Goal: Check status: Check status

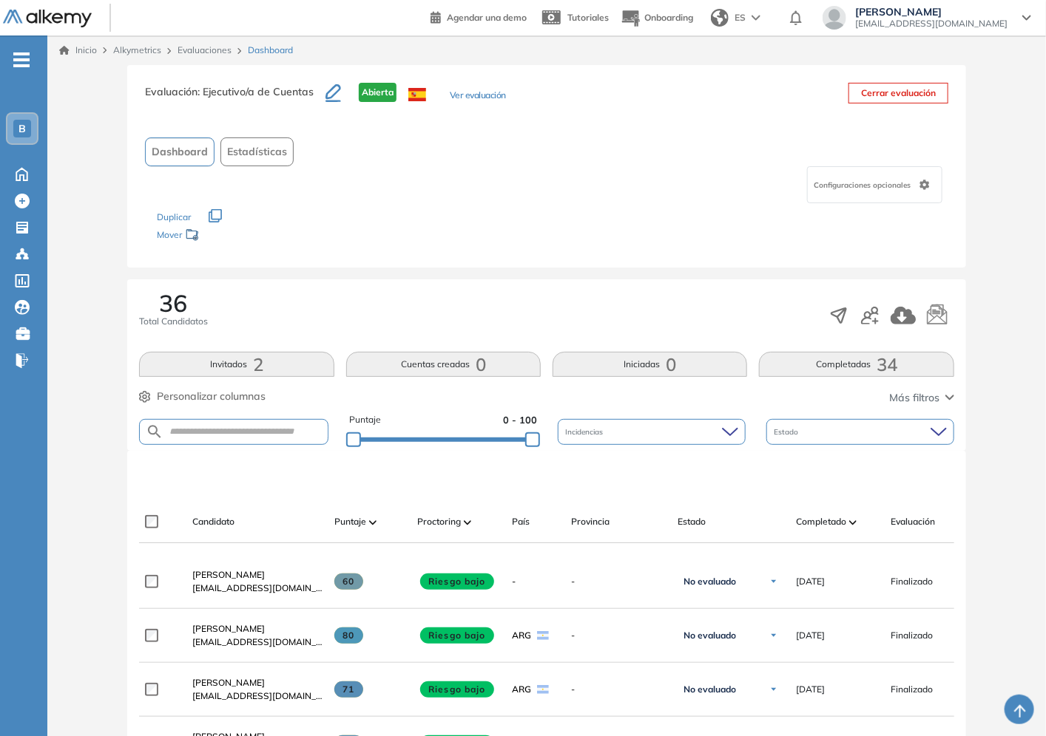
scroll to position [328, 0]
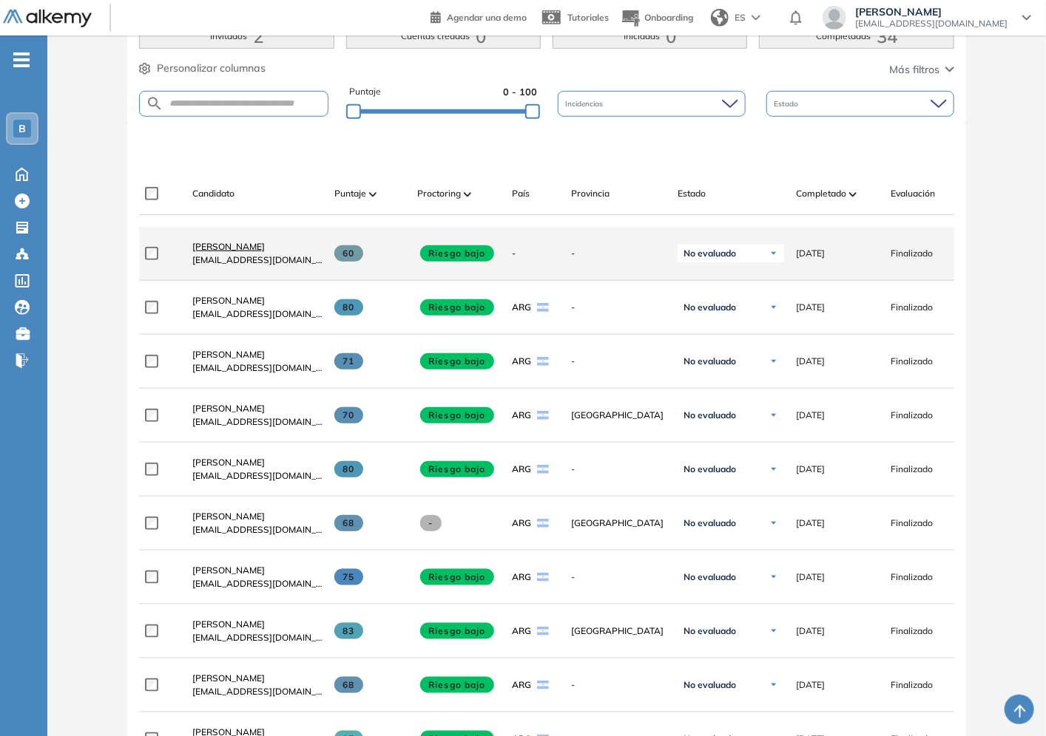
click at [215, 251] on span "[PERSON_NAME]" at bounding box center [228, 246] width 72 height 11
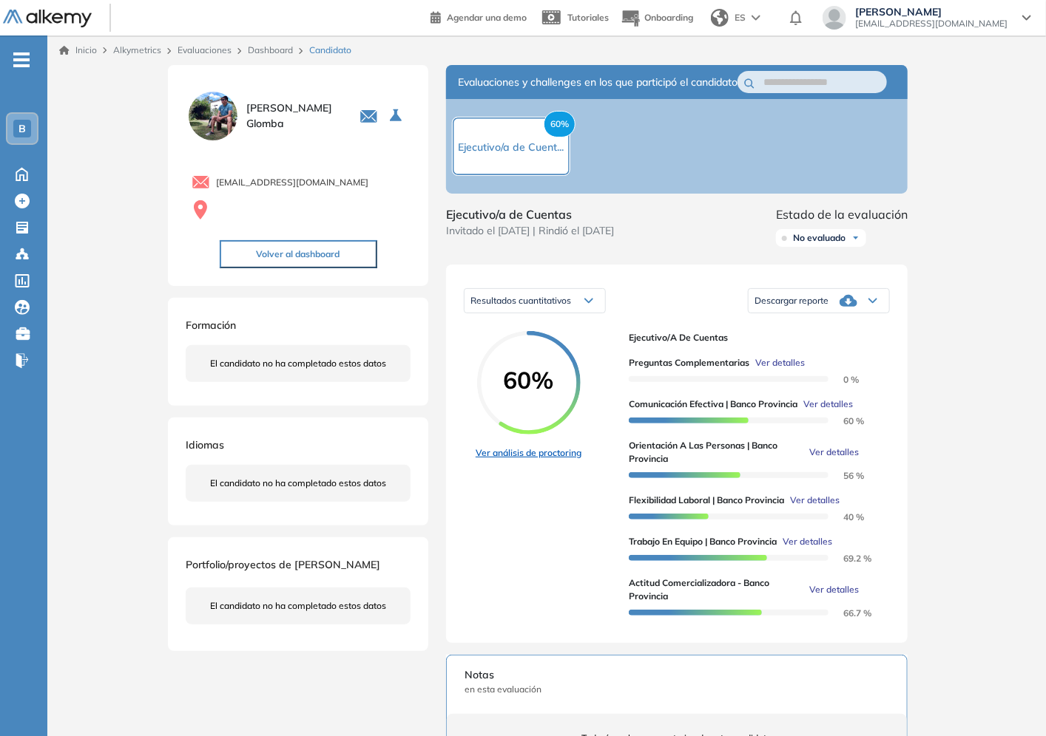
click at [533, 460] on link "Ver análisis de proctoring" at bounding box center [528, 453] width 106 height 13
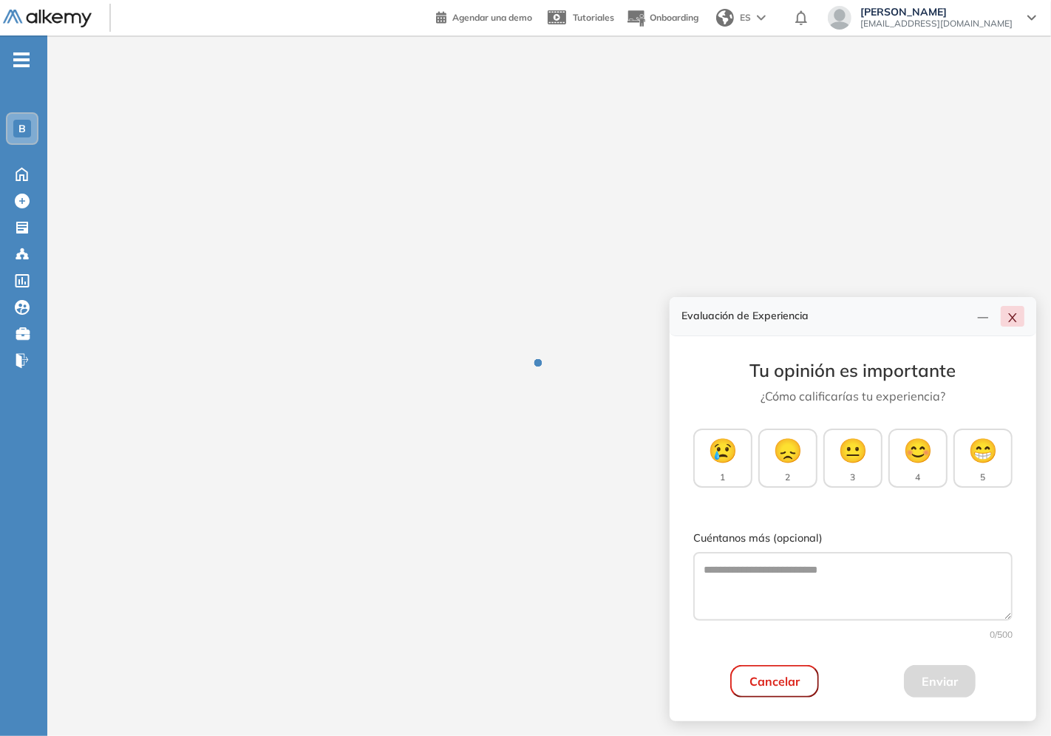
click at [1014, 316] on icon "close" at bounding box center [1013, 318] width 12 height 12
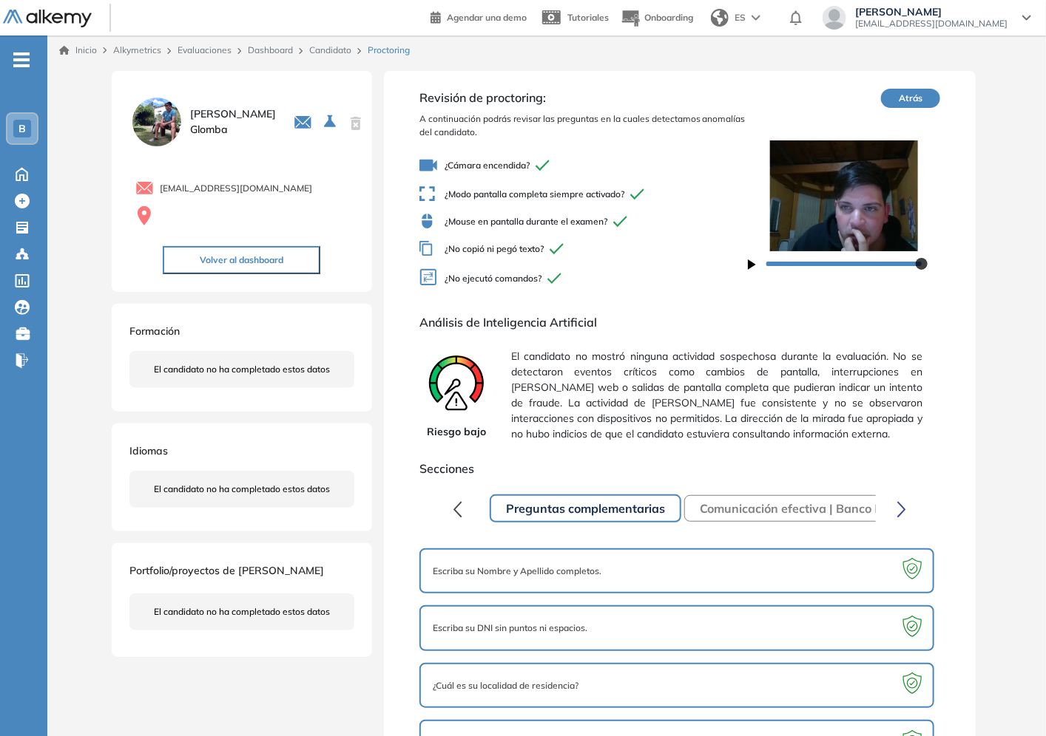
click at [159, 115] on img at bounding box center [156, 122] width 55 height 55
click at [322, 50] on link "Candidato" at bounding box center [330, 49] width 42 height 11
